Goal: Information Seeking & Learning: Learn about a topic

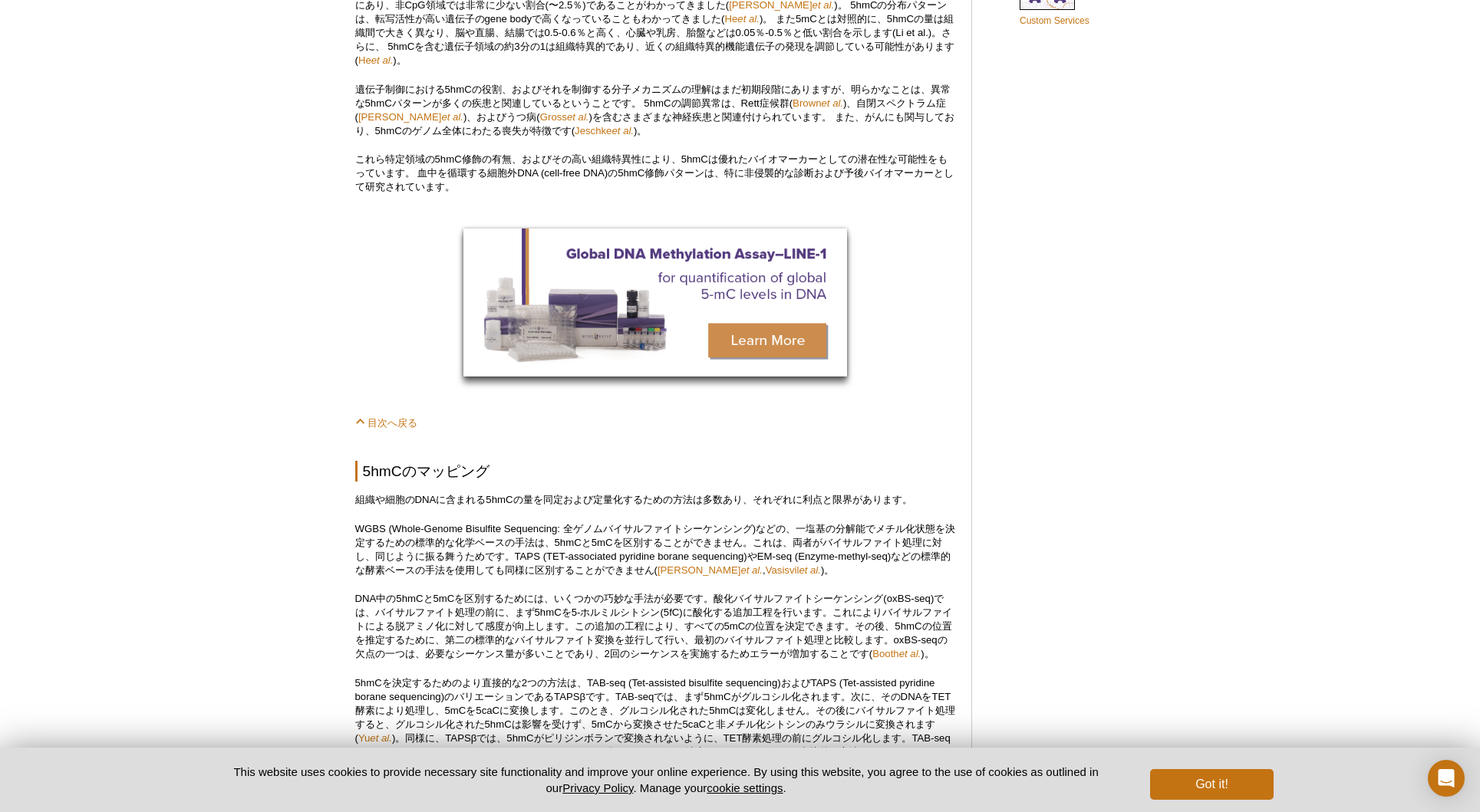
scroll to position [1368, 0]
